Goal: Information Seeking & Learning: Compare options

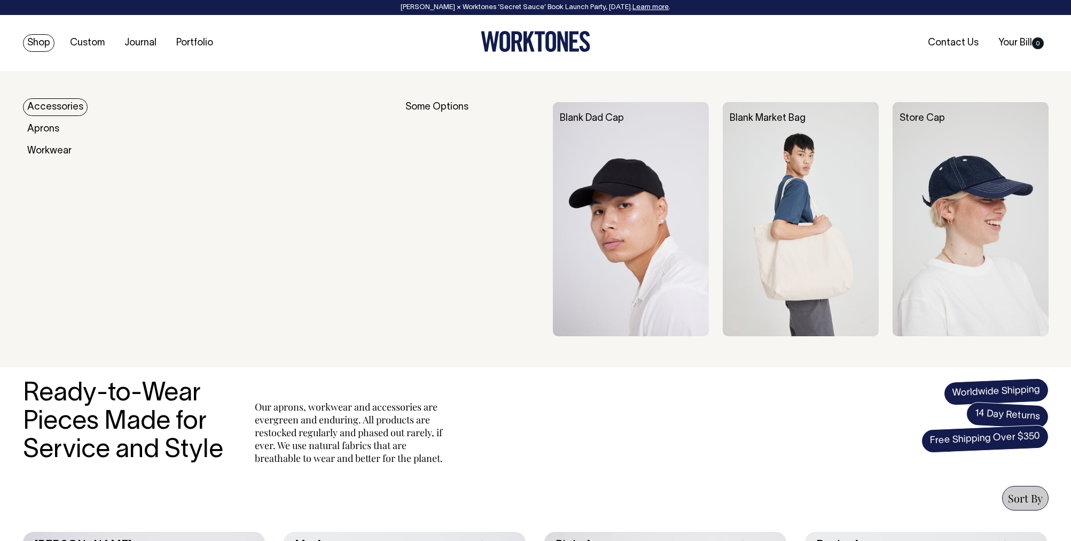
click at [44, 42] on link "Shop" at bounding box center [39, 43] width 32 height 18
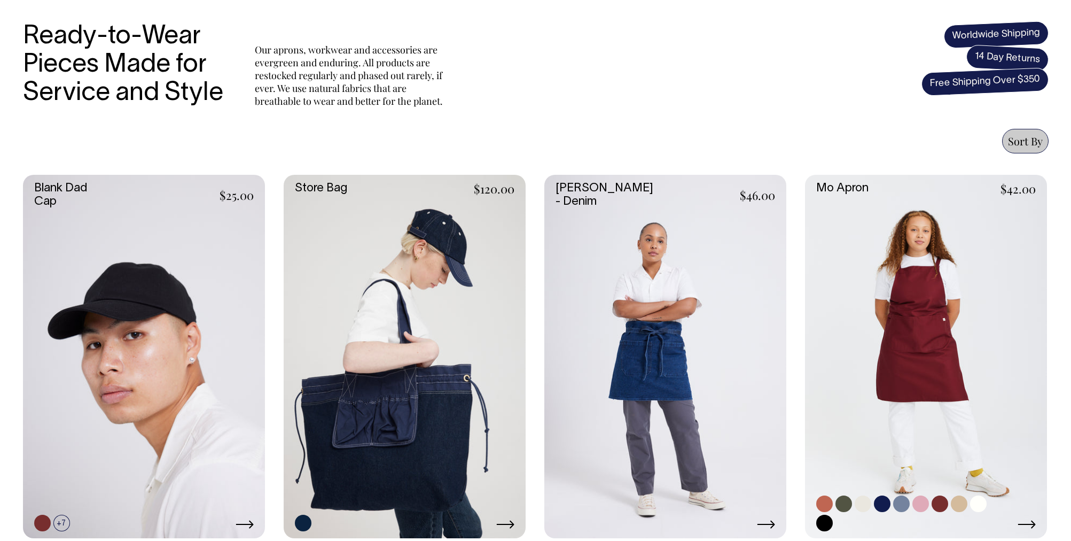
scroll to position [357, 0]
click at [910, 315] on link at bounding box center [926, 356] width 242 height 363
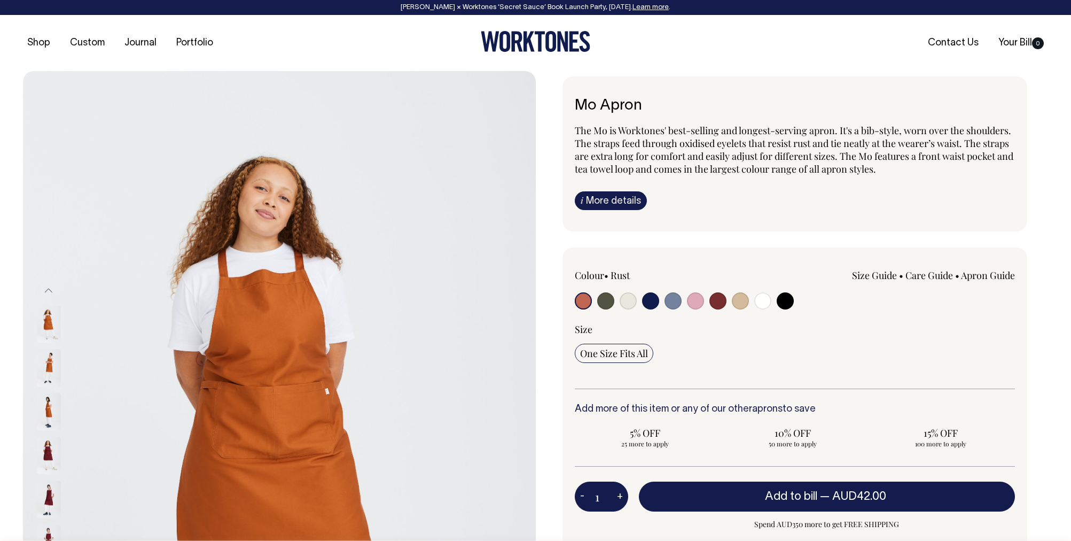
click at [699, 305] on input "radio" at bounding box center [695, 300] width 17 height 17
radio input "true"
select select "Pink"
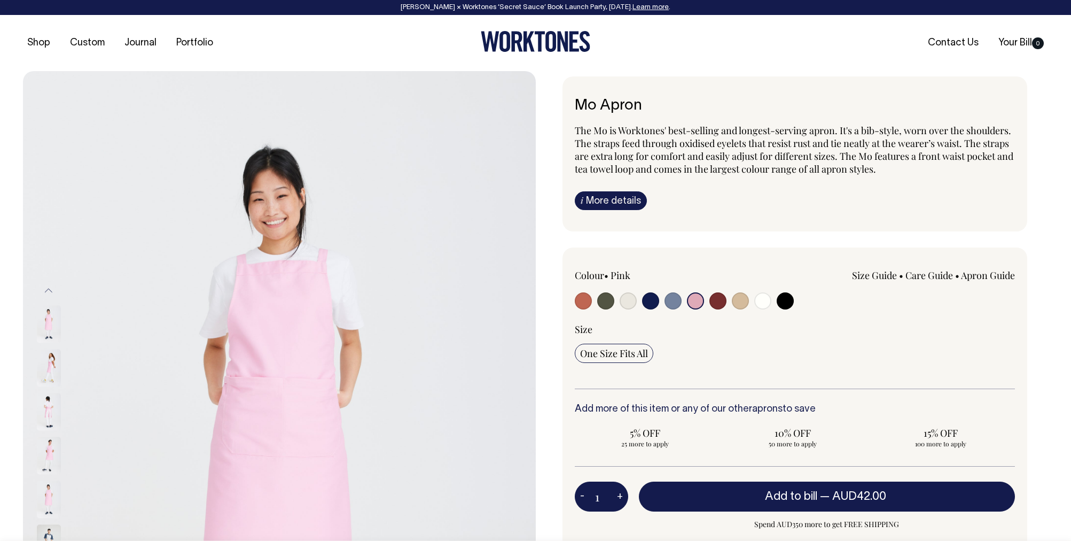
click at [722, 304] on input "radio" at bounding box center [718, 300] width 17 height 17
radio input "true"
select select "Burgundy"
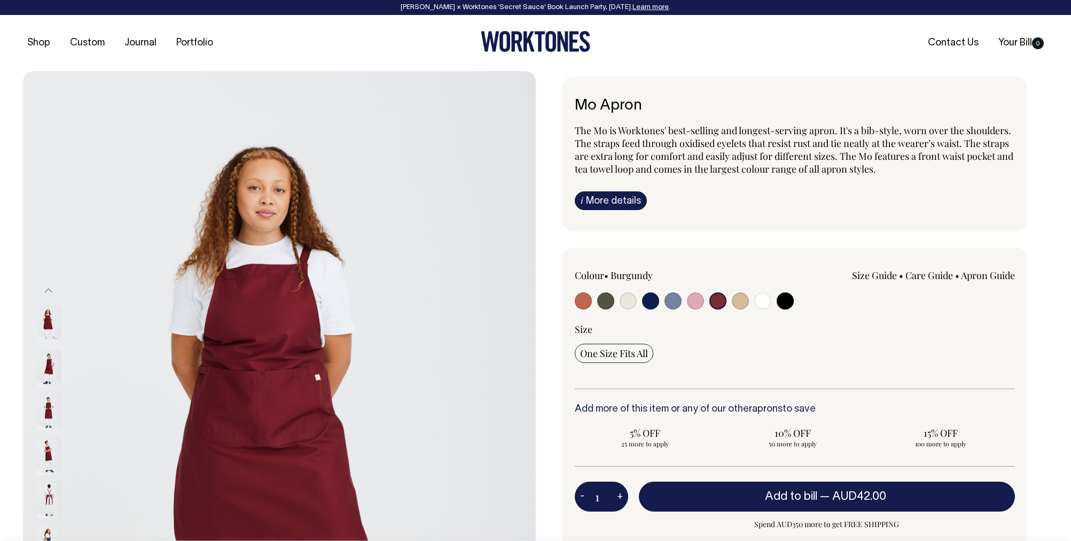
click at [746, 304] on input "radio" at bounding box center [740, 300] width 17 height 17
radio input "true"
select select "Khaki"
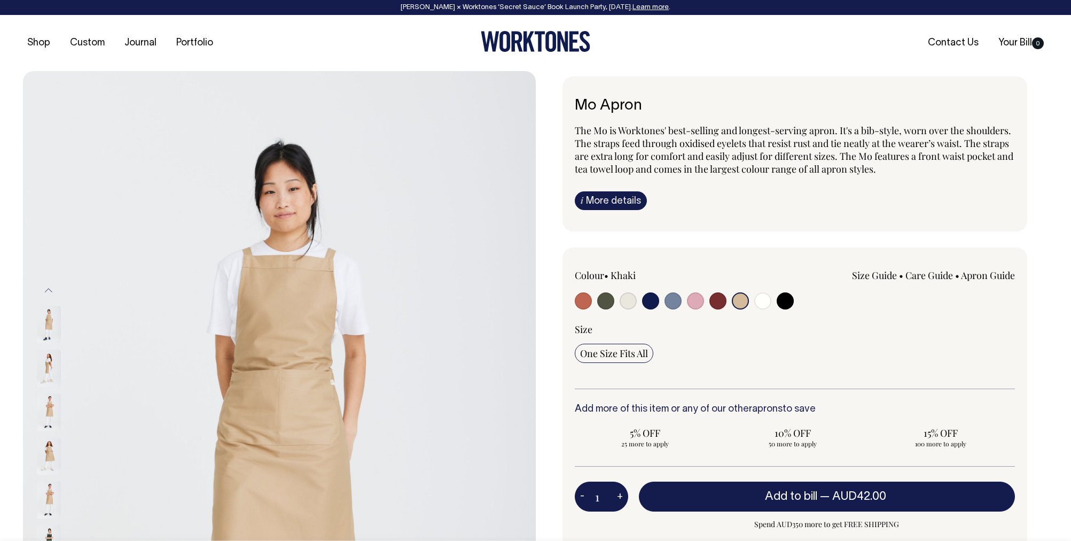
click at [758, 303] on input "radio" at bounding box center [762, 300] width 17 height 17
radio input "true"
select select "Off-White"
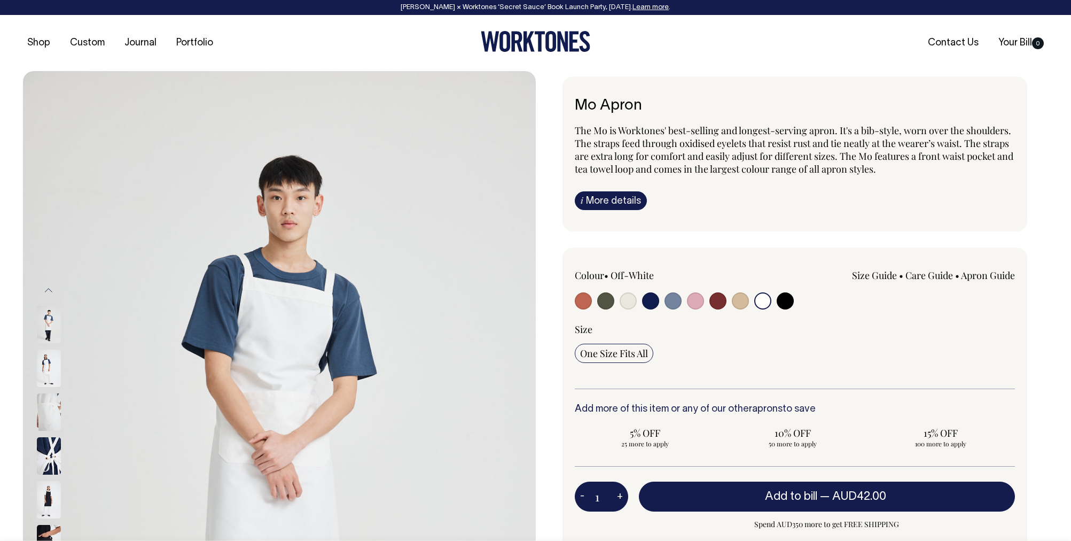
click at [782, 303] on input "radio" at bounding box center [785, 300] width 17 height 17
radio input "true"
select select "Black"
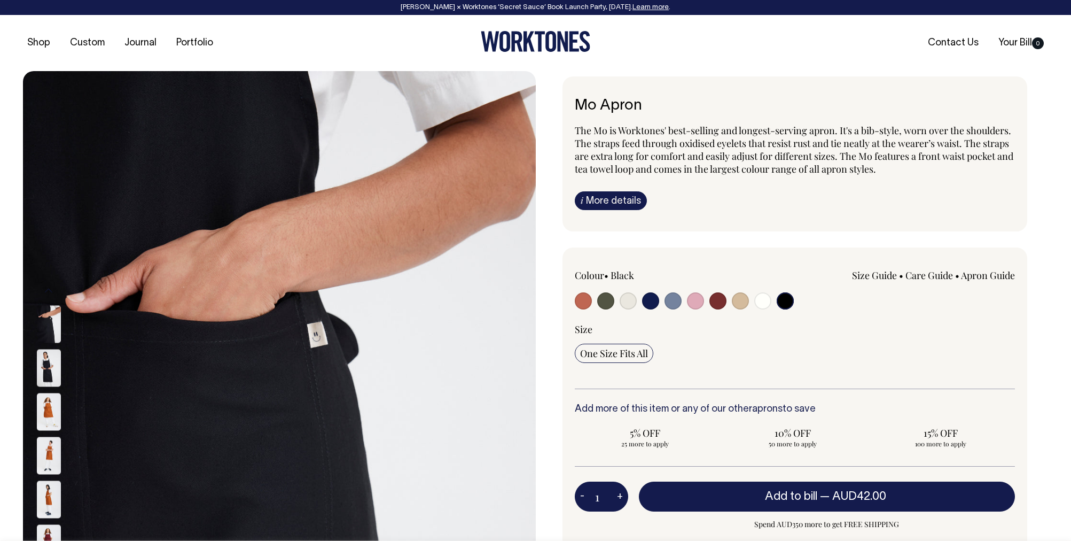
click at [644, 302] on input "radio" at bounding box center [650, 300] width 17 height 17
radio input "true"
select select "Dark Navy"
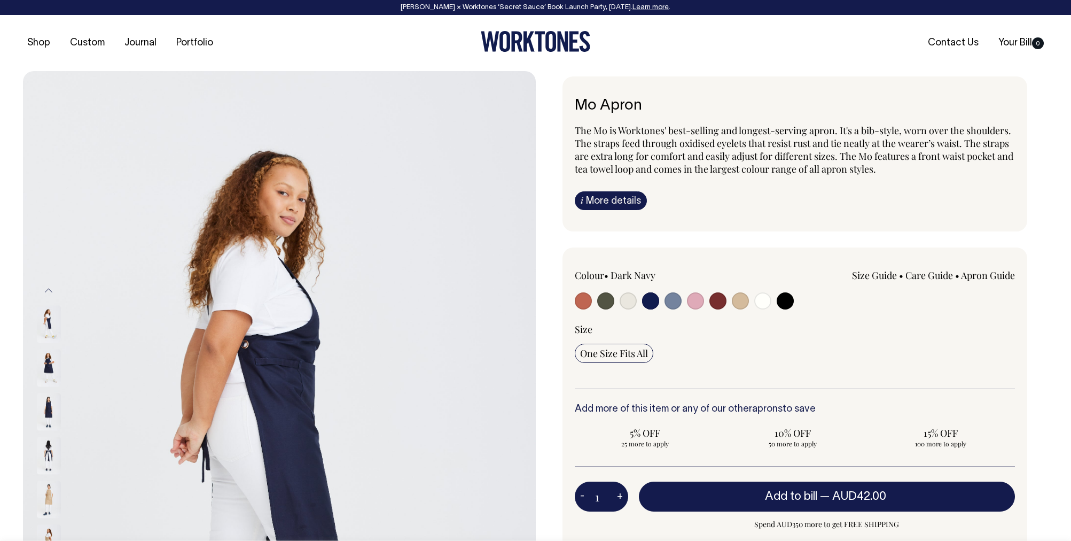
click at [685, 302] on div at bounding box center [663, 302] width 176 height 20
click at [682, 304] on div at bounding box center [663, 302] width 176 height 20
click at [674, 303] on input "radio" at bounding box center [673, 300] width 17 height 17
radio input "true"
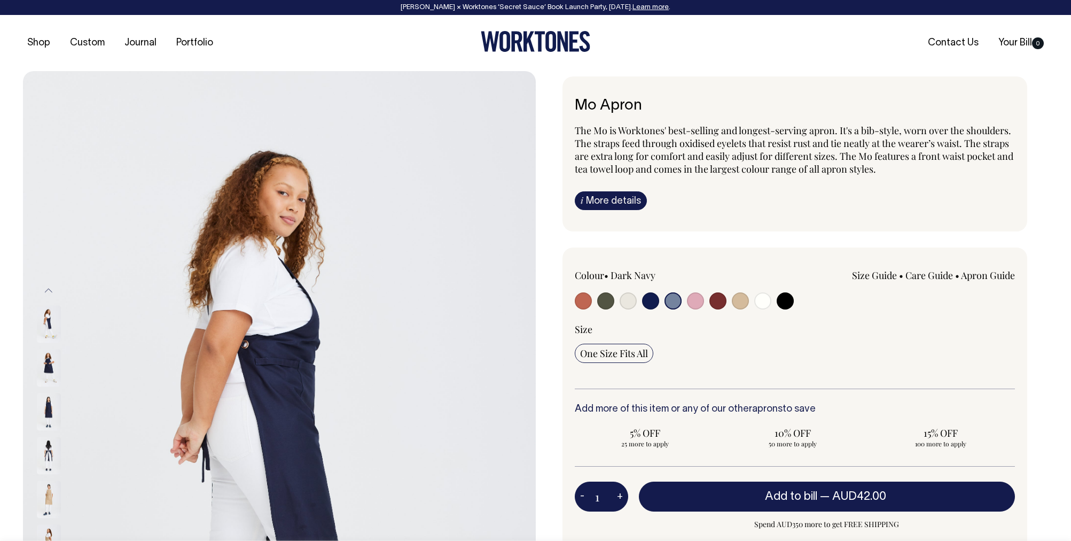
select select "Blue/Grey"
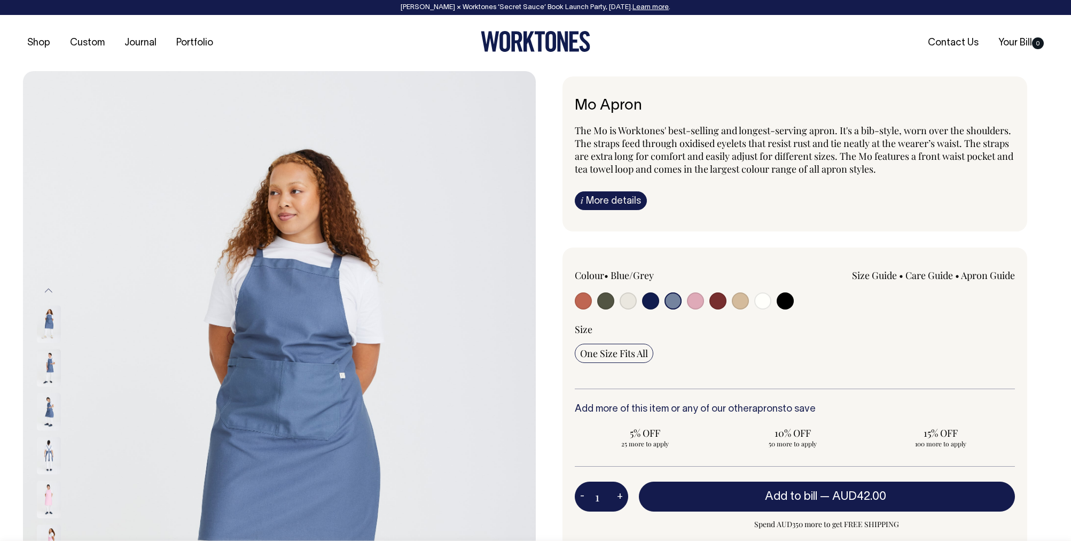
click at [627, 301] on input "radio" at bounding box center [628, 300] width 17 height 17
radio input "true"
select select "Natural"
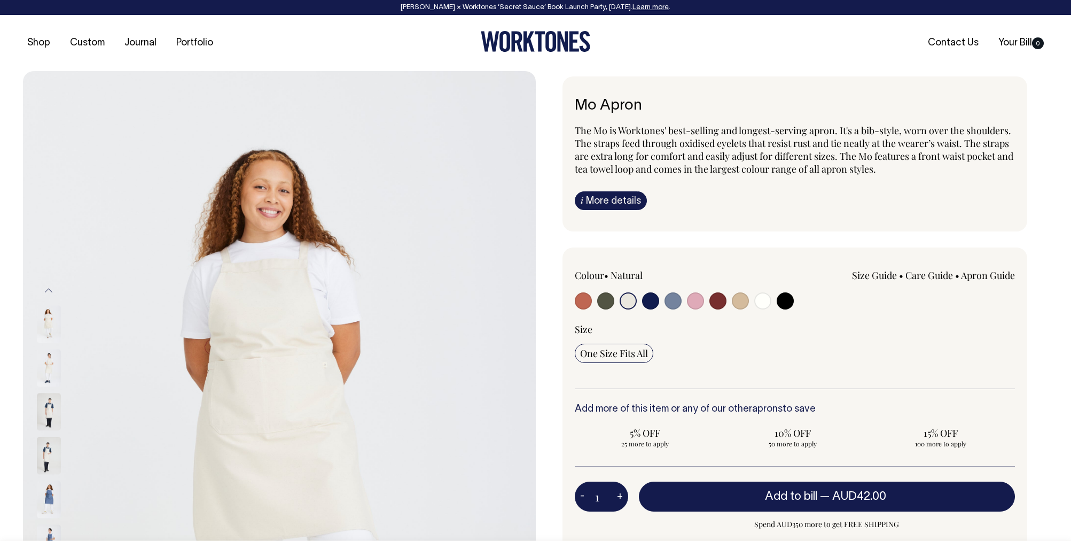
click at [607, 303] on input "radio" at bounding box center [605, 300] width 17 height 17
radio input "true"
select select "Olive"
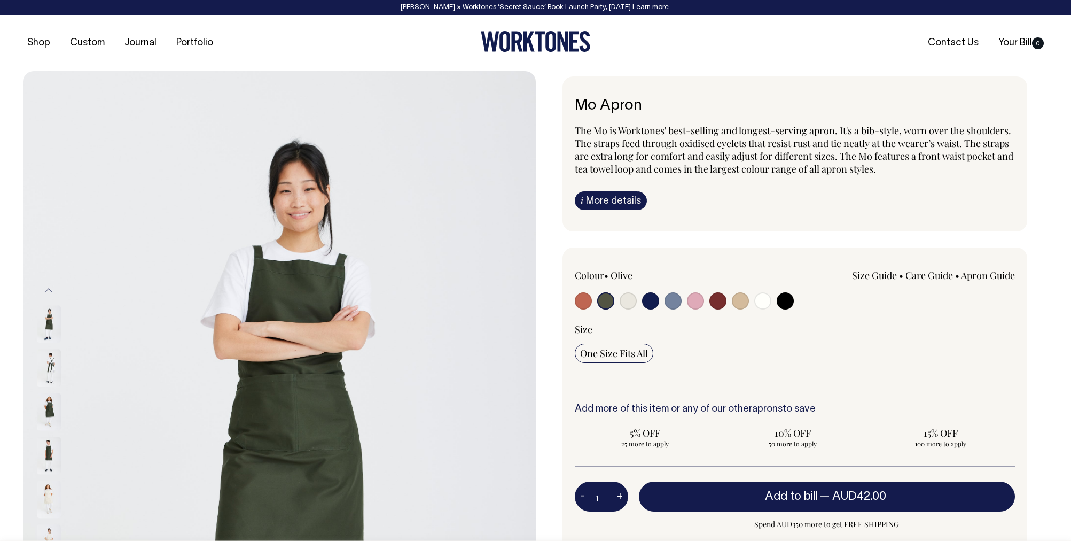
click at [584, 302] on input "radio" at bounding box center [583, 300] width 17 height 17
radio input "true"
select select "Rust"
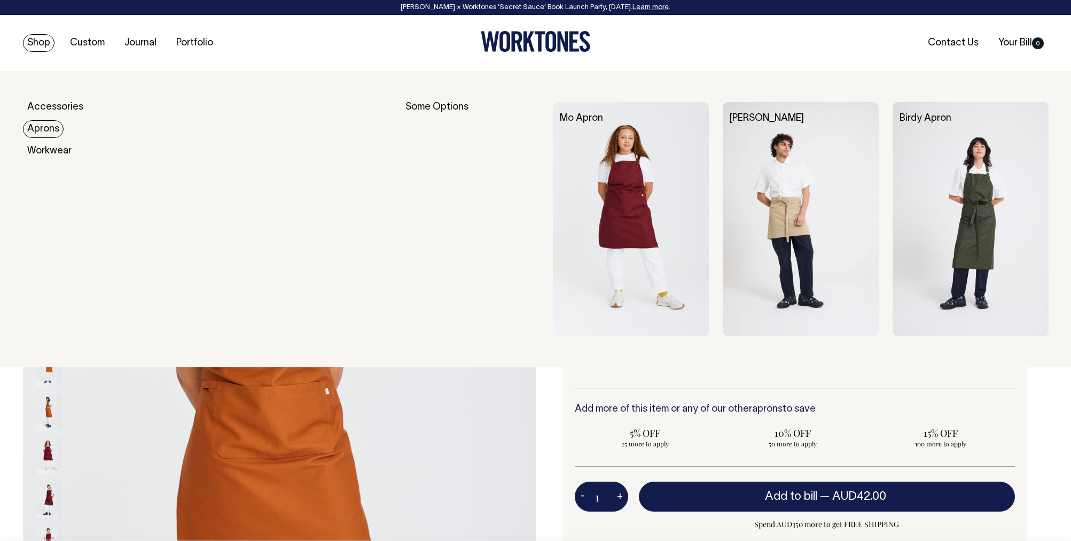
click at [54, 134] on link "Aprons" at bounding box center [43, 129] width 41 height 18
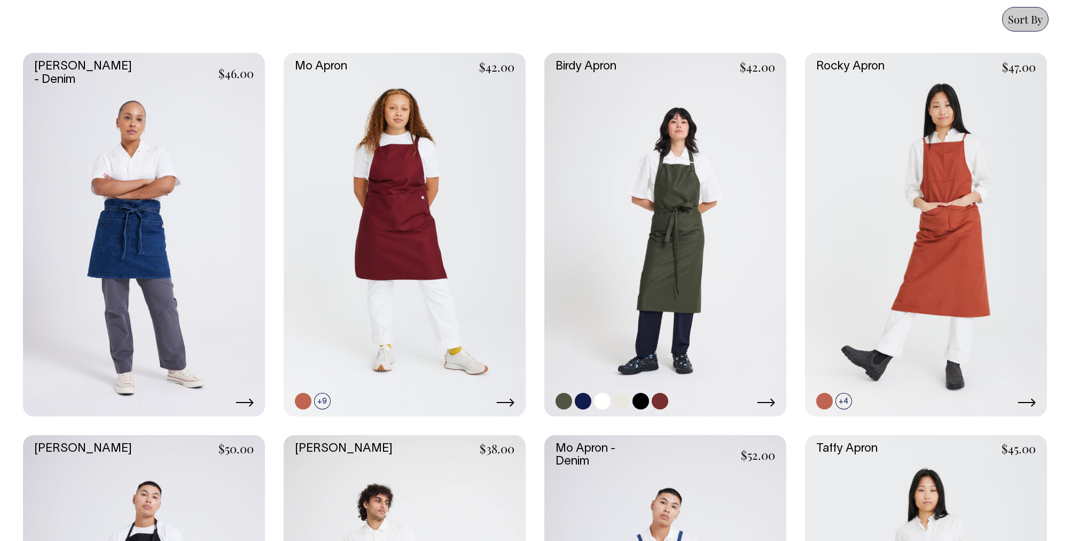
scroll to position [479, 0]
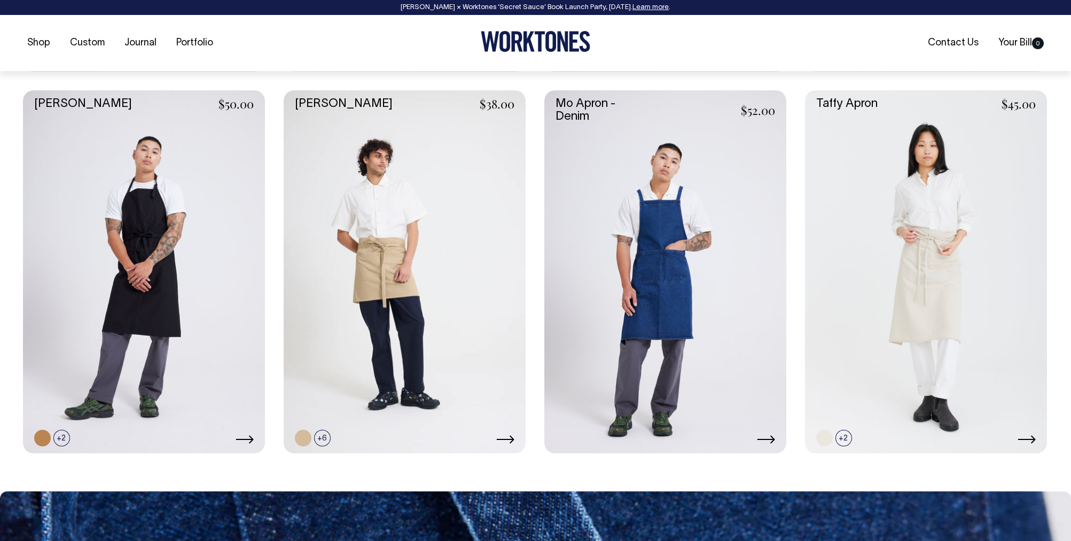
click at [705, 229] on link at bounding box center [665, 271] width 242 height 363
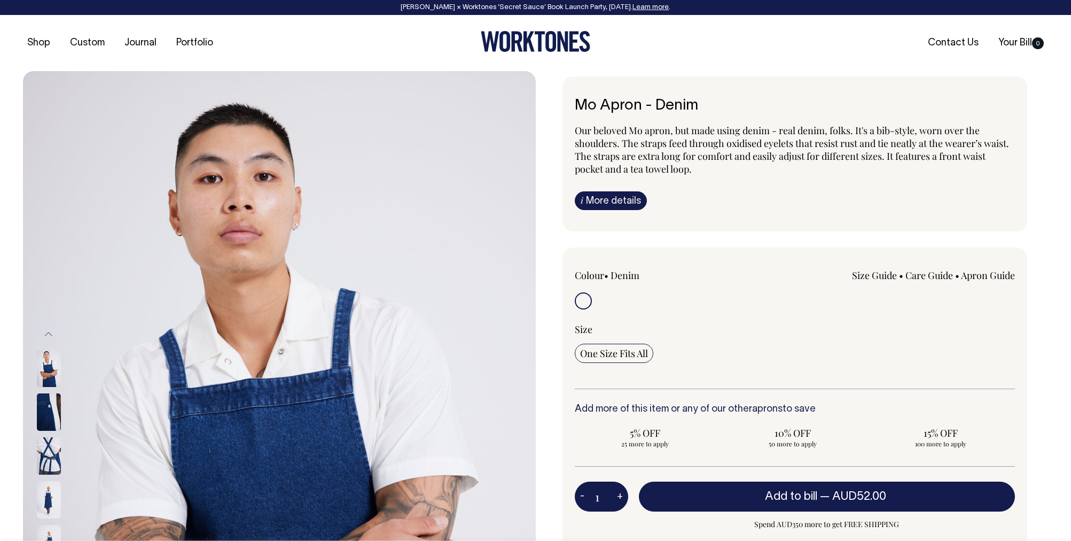
click at [56, 407] on img at bounding box center [49, 411] width 24 height 37
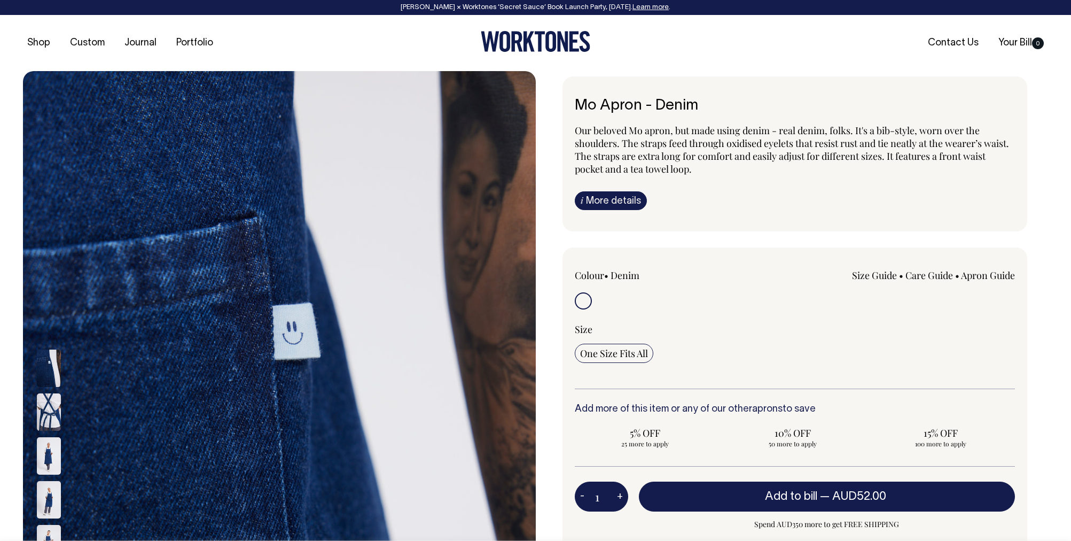
click at [50, 462] on div at bounding box center [62, 456] width 53 height 44
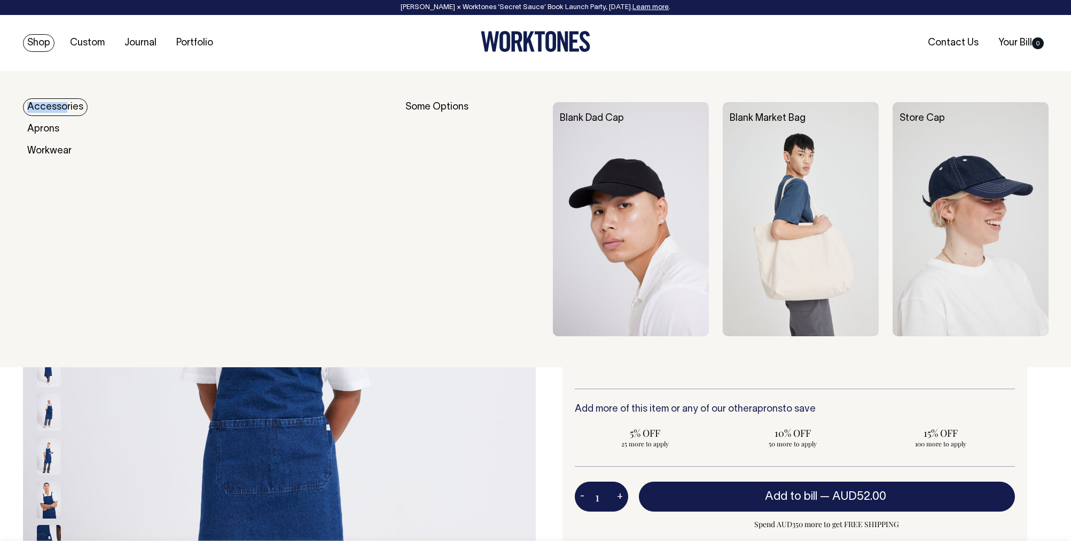
click at [64, 99] on div "Accessories Aprons Workwear Some Options Blank Dad Cap Store Cap" at bounding box center [536, 219] width 1058 height 266
click at [63, 107] on link "Accessories" at bounding box center [55, 107] width 65 height 18
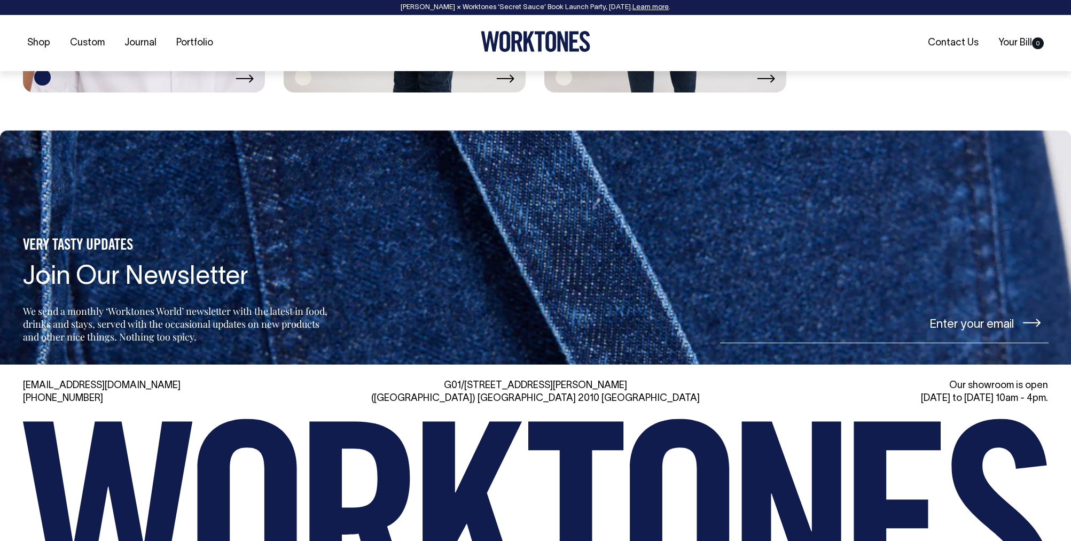
scroll to position [1567, 0]
